Goal: Task Accomplishment & Management: Complete application form

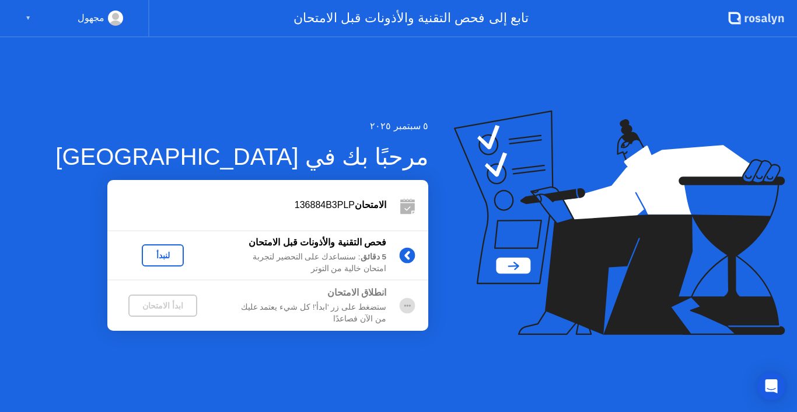
click at [167, 253] on div "لنبدأ" at bounding box center [163, 254] width 33 height 9
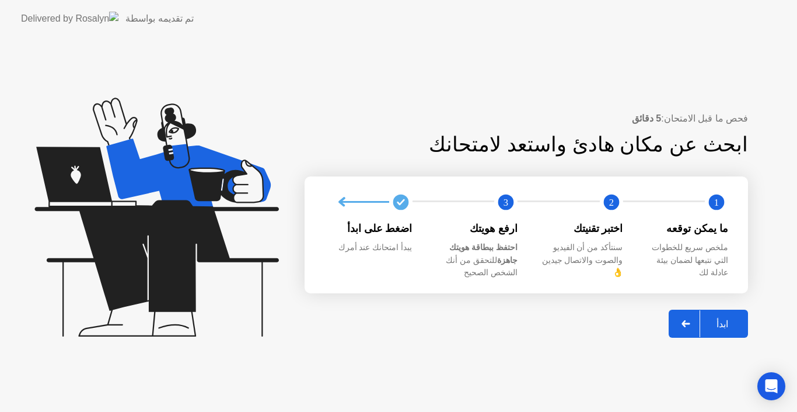
click at [714, 318] on div "ابدأ" at bounding box center [723, 323] width 44 height 11
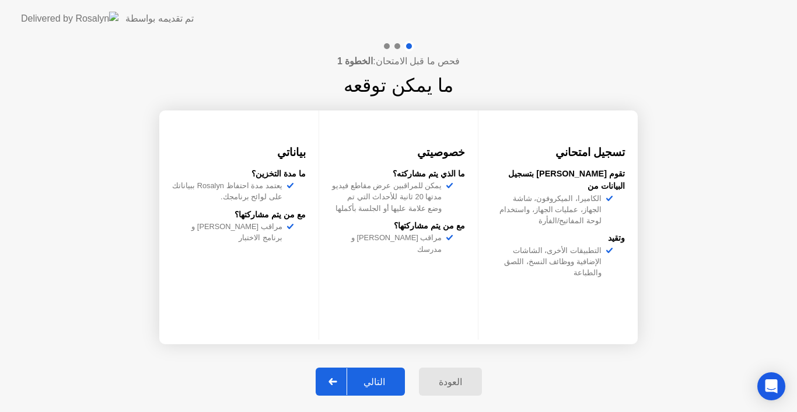
click at [383, 374] on button "التالي" at bounding box center [360, 381] width 89 height 28
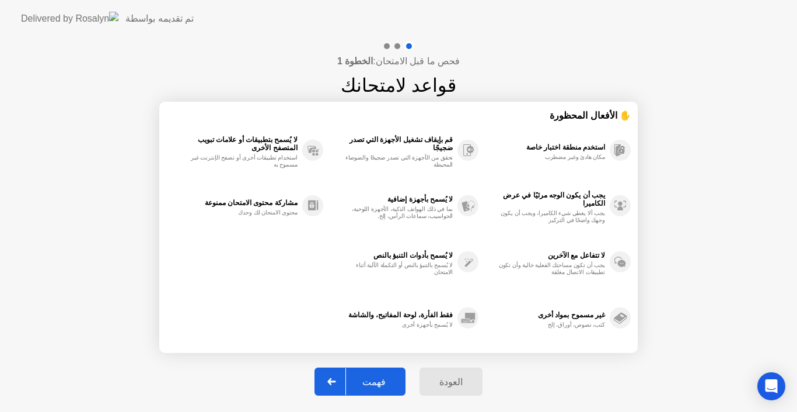
click at [385, 378] on div "فهمت" at bounding box center [374, 381] width 56 height 11
select select "Available cameras"
select select "Available speakers"
select select "Available microphones"
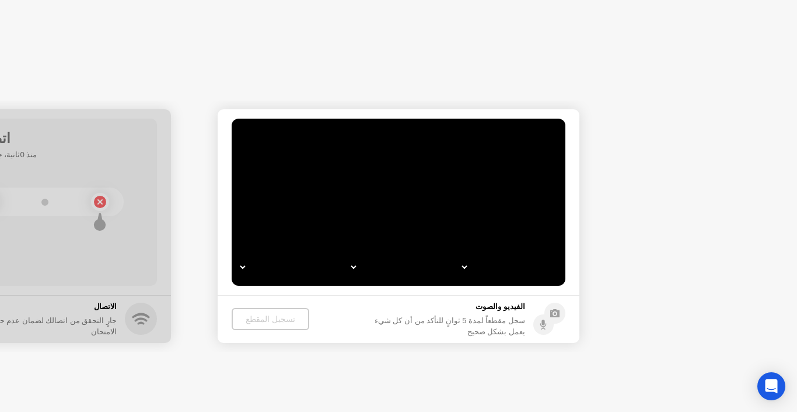
select select "*"
select select "**********"
select select "*******"
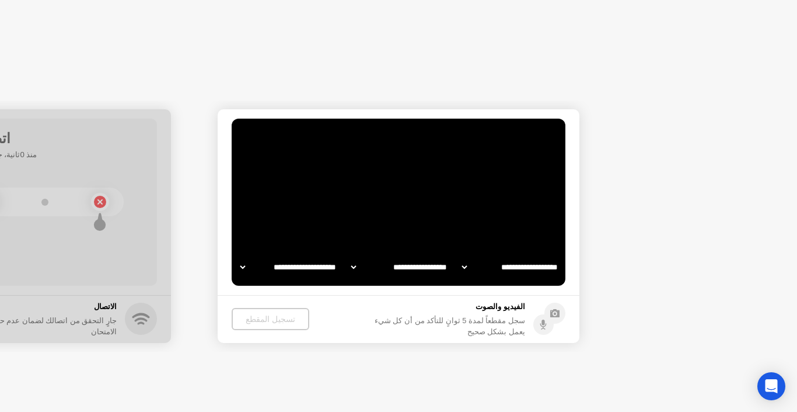
select select "*******"
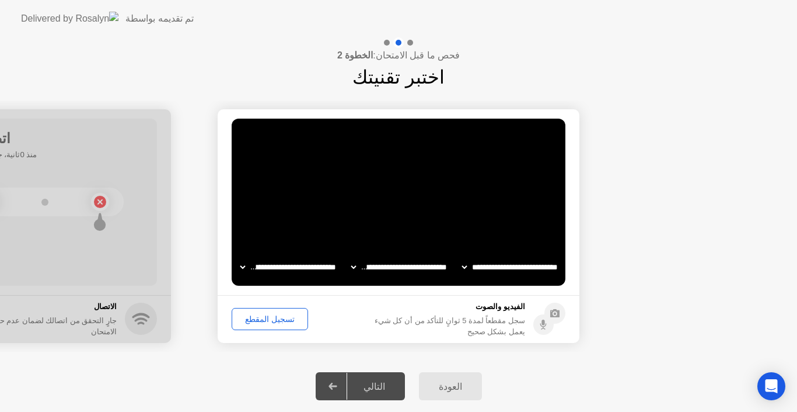
click at [277, 318] on div "تسجيل المقطع" at bounding box center [270, 318] width 68 height 9
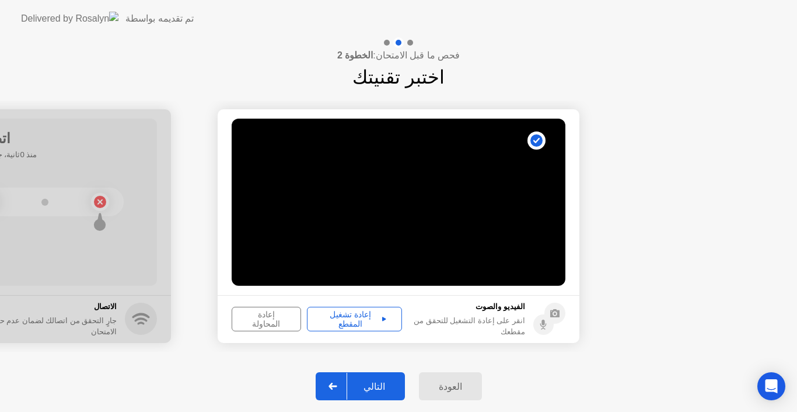
click at [378, 382] on div "التالي" at bounding box center [374, 386] width 54 height 11
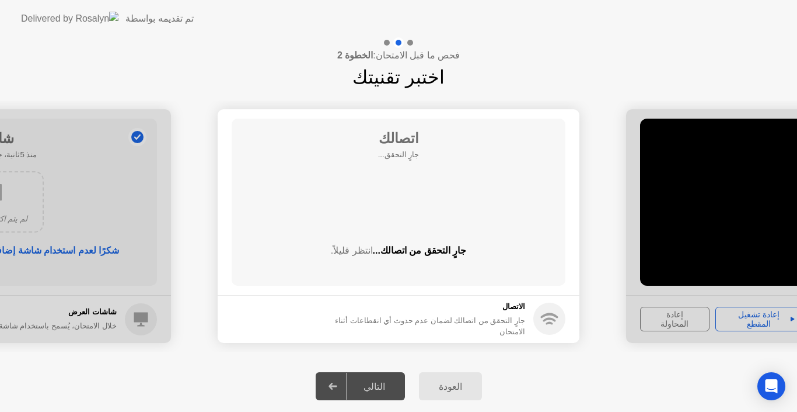
click at [378, 382] on div "التالي" at bounding box center [374, 386] width 54 height 11
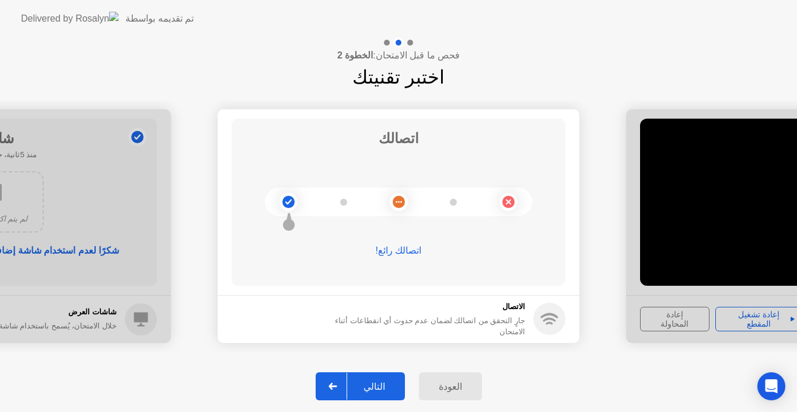
click at [378, 382] on div "التالي" at bounding box center [374, 386] width 54 height 11
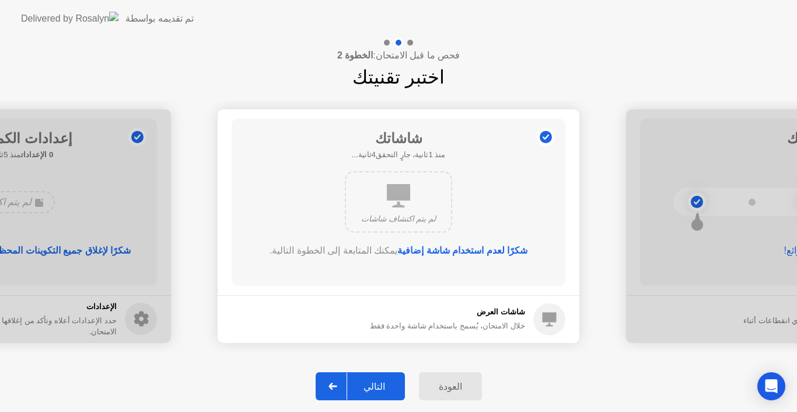
click at [378, 382] on div "التالي" at bounding box center [374, 386] width 54 height 11
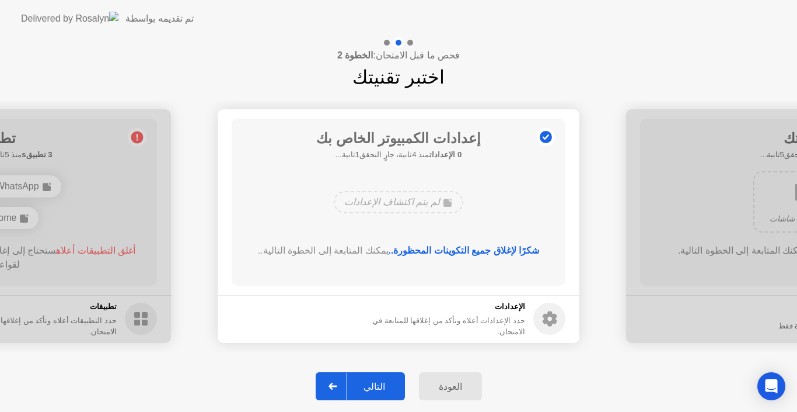
click at [378, 382] on div "التالي" at bounding box center [374, 386] width 54 height 11
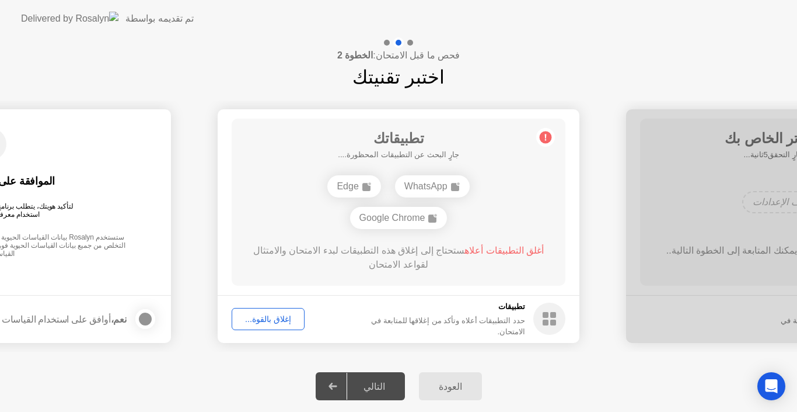
click at [378, 382] on div "التالي" at bounding box center [374, 386] width 54 height 11
click at [263, 317] on div "إغلاق بالقوة..." at bounding box center [268, 318] width 65 height 9
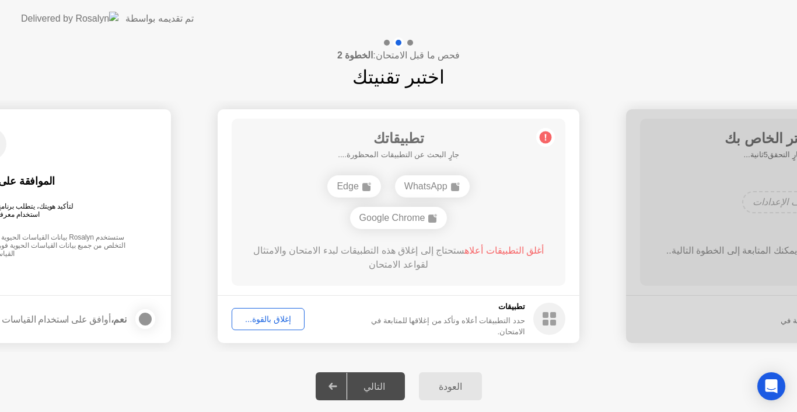
click at [379, 390] on div "التالي" at bounding box center [374, 386] width 54 height 11
click at [382, 381] on div "التالي" at bounding box center [374, 386] width 54 height 11
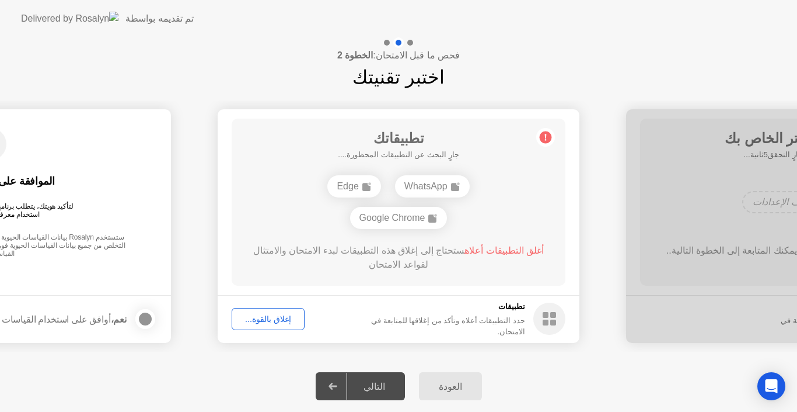
click at [382, 381] on div "التالي" at bounding box center [374, 386] width 54 height 11
click at [337, 385] on icon at bounding box center [333, 385] width 8 height 7
click at [388, 381] on div "التالي" at bounding box center [374, 386] width 54 height 11
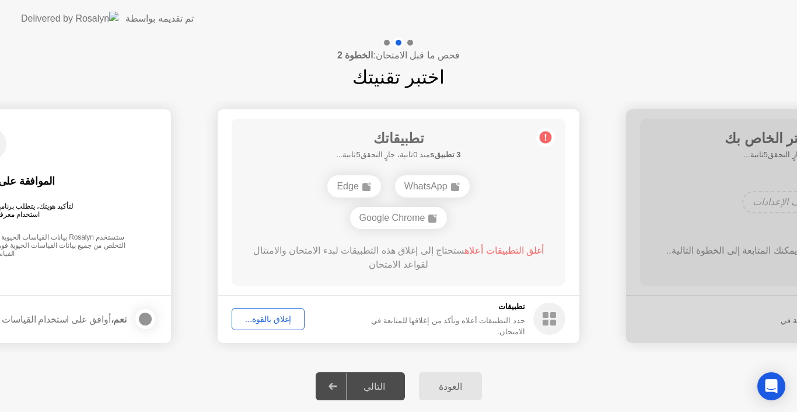
click at [388, 381] on div "التالي" at bounding box center [374, 386] width 54 height 11
click at [385, 391] on div "التالي" at bounding box center [374, 386] width 54 height 11
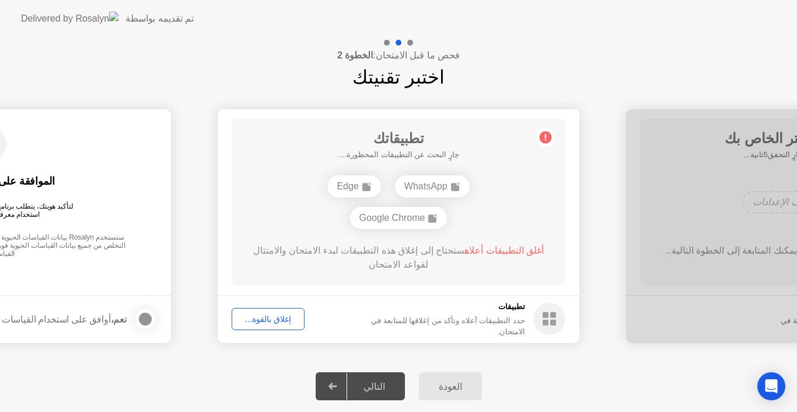
click at [385, 391] on div "التالي" at bounding box center [374, 386] width 54 height 11
click at [264, 319] on div "إغلاق بالقوة..." at bounding box center [268, 318] width 65 height 9
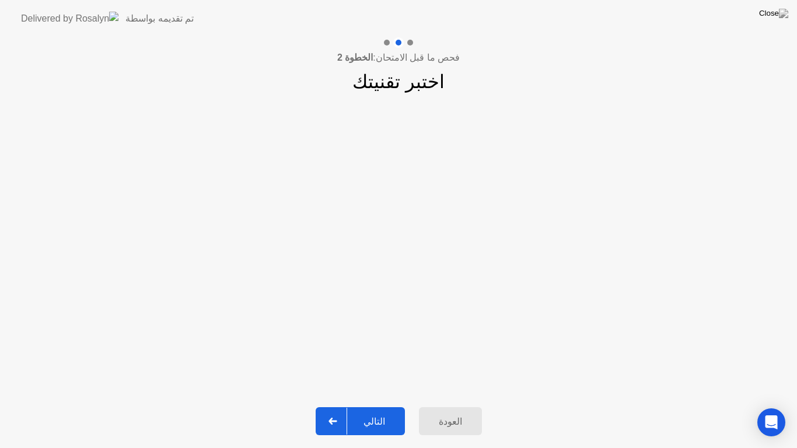
click at [372, 411] on div "التالي" at bounding box center [374, 421] width 54 height 11
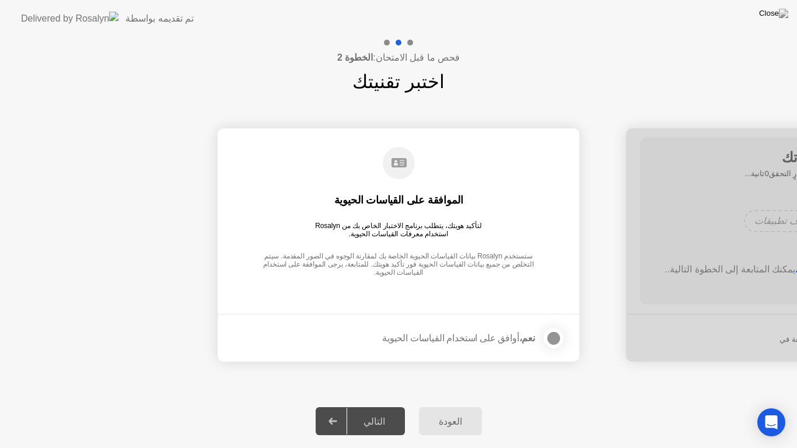
click at [372, 411] on div "التالي" at bounding box center [374, 421] width 54 height 11
click at [552, 337] on div at bounding box center [554, 339] width 14 height 14
click at [384, 411] on button "التالي" at bounding box center [360, 421] width 89 height 28
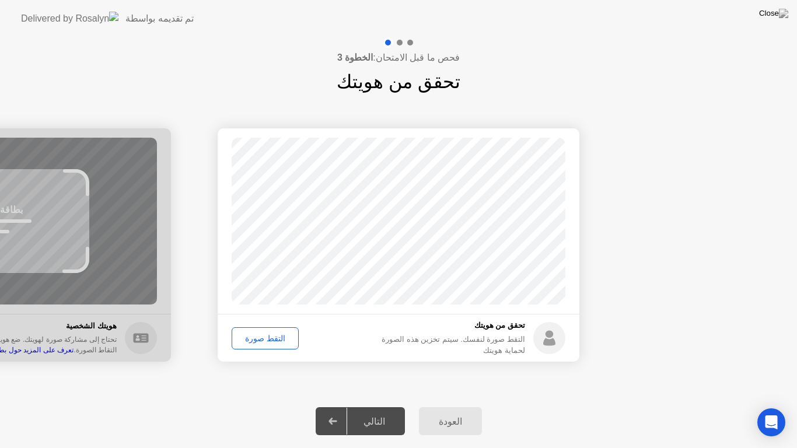
click at [274, 338] on div "التقط صورة" at bounding box center [265, 338] width 59 height 9
click at [274, 338] on div "إعادة الالتقاط" at bounding box center [268, 338] width 64 height 9
click at [363, 411] on div "التالي" at bounding box center [374, 421] width 54 height 11
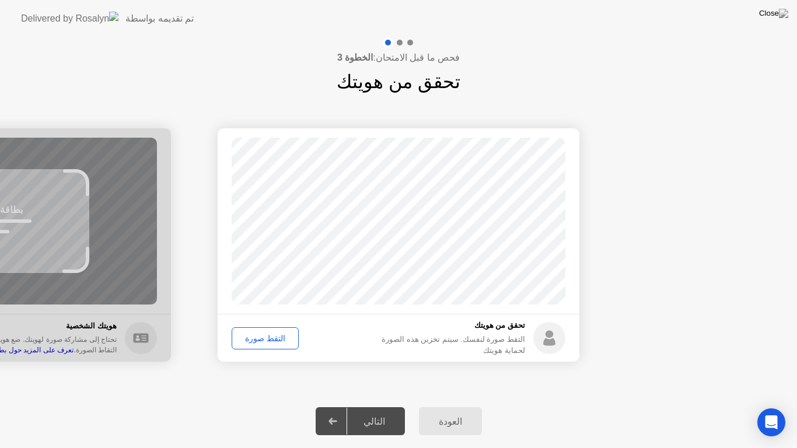
click at [262, 329] on button "التقط صورة" at bounding box center [265, 339] width 67 height 22
click at [262, 329] on button "إعادة الالتقاط" at bounding box center [268, 339] width 72 height 22
click at [369, 411] on div "التالي" at bounding box center [374, 421] width 54 height 11
click at [266, 339] on div "التقط صورة" at bounding box center [265, 338] width 59 height 9
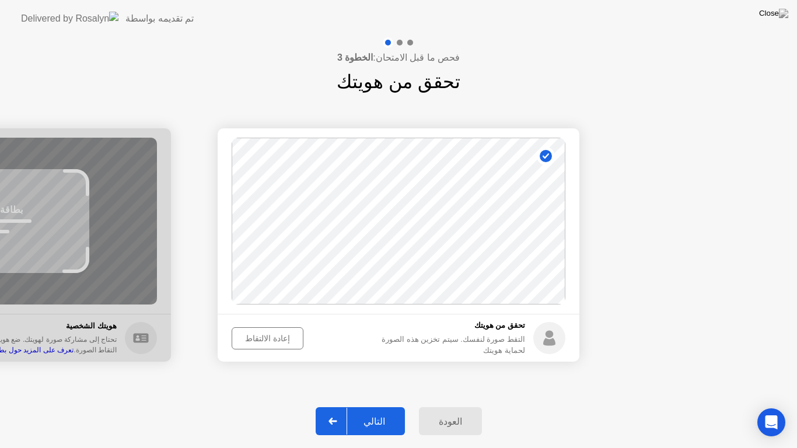
click at [266, 339] on div "إعادة الالتقاط" at bounding box center [268, 338] width 64 height 9
click at [266, 339] on div "التقط صورة" at bounding box center [265, 338] width 59 height 9
click at [266, 339] on div "إعادة الالتقاط" at bounding box center [268, 338] width 64 height 9
click at [384, 411] on div "التالي" at bounding box center [374, 421] width 54 height 11
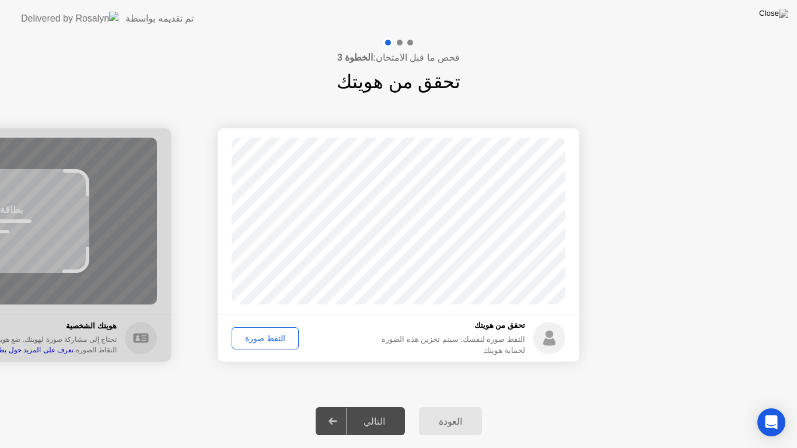
click at [552, 335] on icon at bounding box center [550, 334] width 8 height 8
click at [388, 411] on div "التالي" at bounding box center [374, 421] width 54 height 11
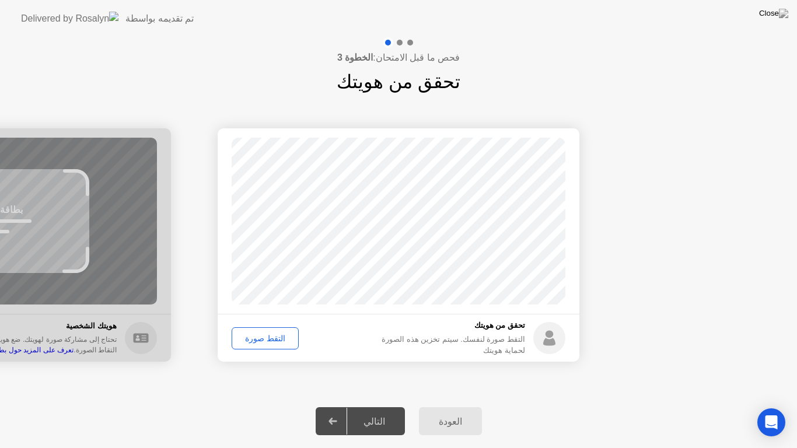
click at [388, 411] on div "التالي" at bounding box center [374, 421] width 54 height 11
click at [270, 335] on div "التقط صورة" at bounding box center [265, 338] width 59 height 9
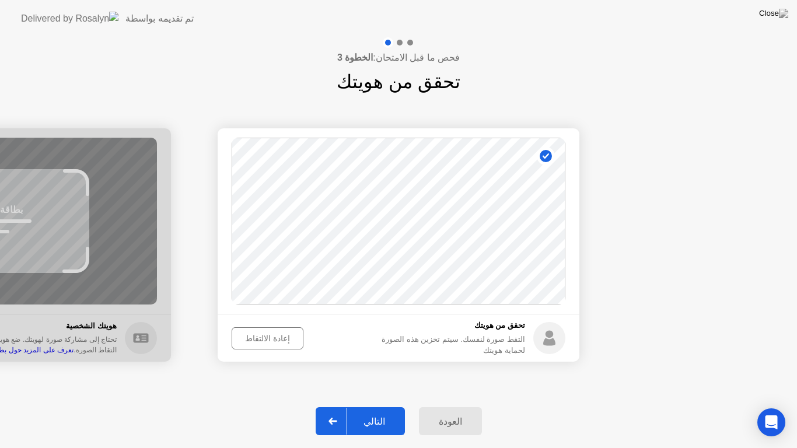
click at [382, 411] on div "التالي" at bounding box center [374, 421] width 54 height 11
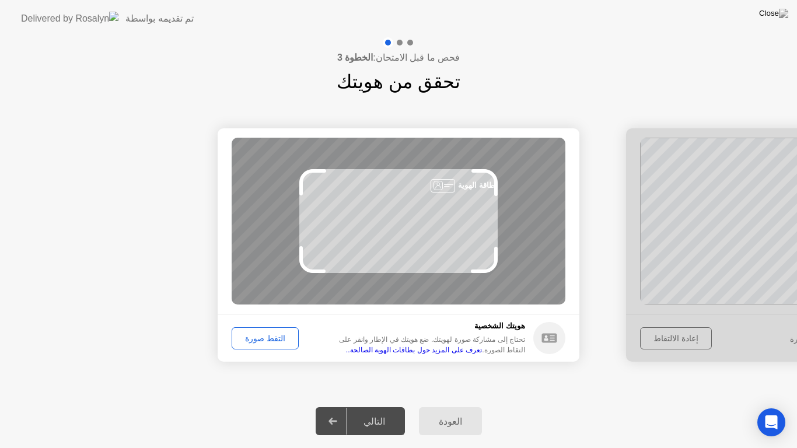
click at [261, 335] on div "التقط صورة" at bounding box center [265, 338] width 59 height 9
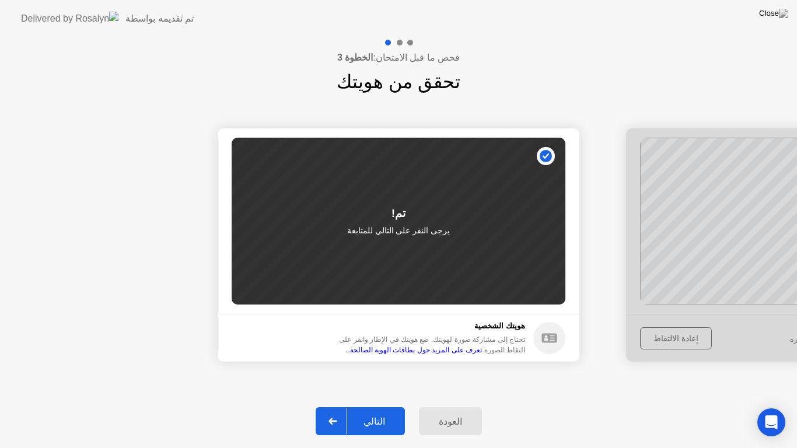
click at [390, 411] on div "التالي" at bounding box center [374, 421] width 54 height 11
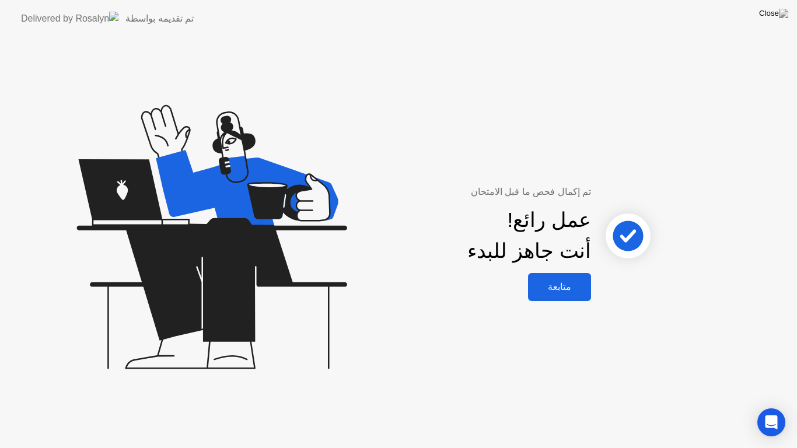
click at [580, 281] on div "متابعة" at bounding box center [560, 286] width 56 height 11
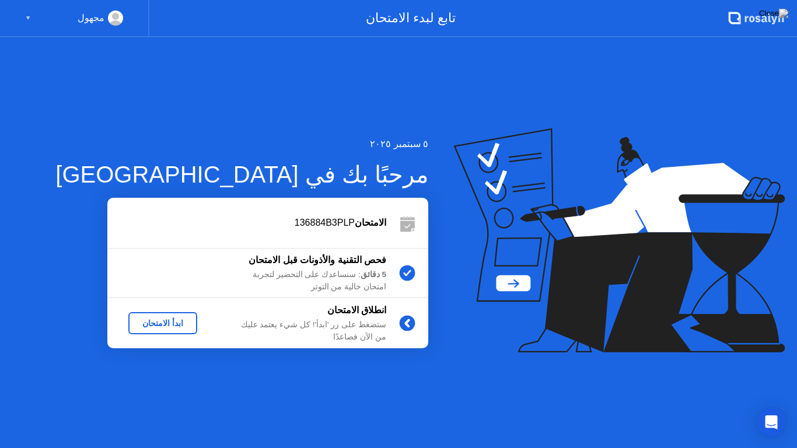
click at [164, 319] on div "ابدأ الامتحان" at bounding box center [163, 323] width 60 height 9
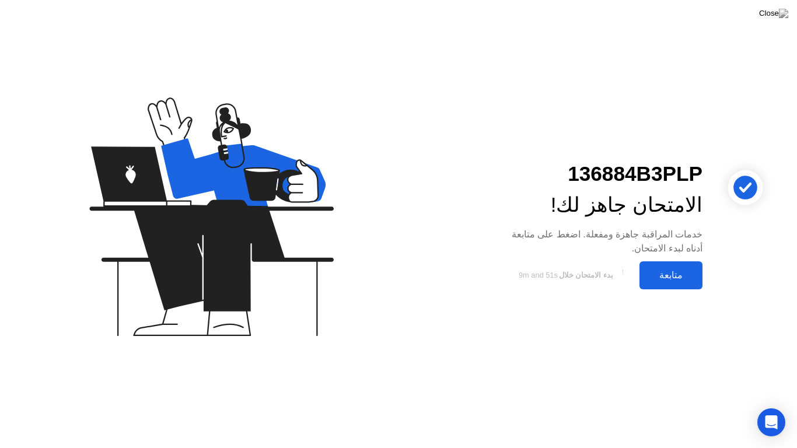
click at [674, 265] on button "متابعة" at bounding box center [671, 276] width 63 height 28
